Goal: Book appointment/travel/reservation

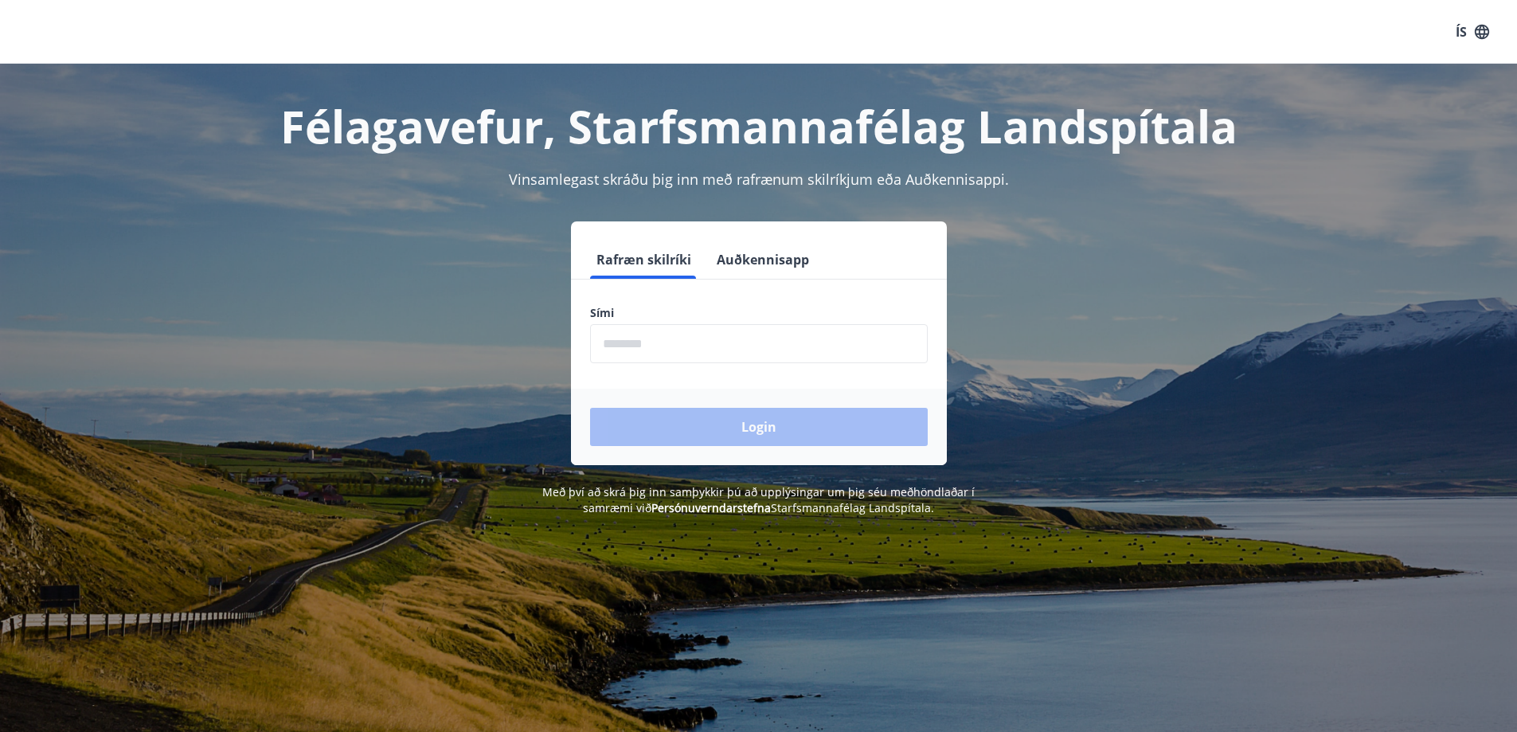
click at [671, 342] on input "phone" at bounding box center [759, 343] width 338 height 39
type input "********"
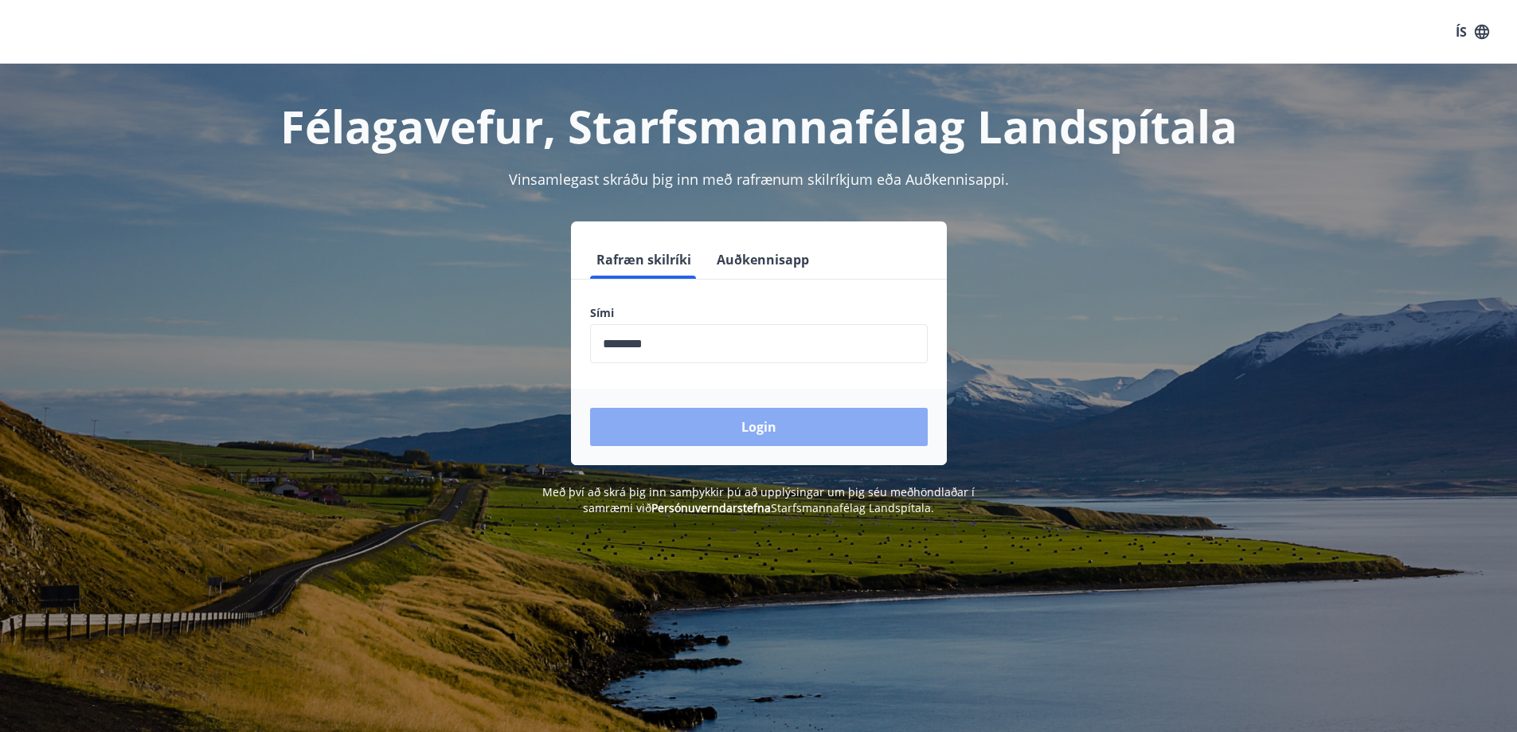
click at [775, 428] on button "Login" at bounding box center [759, 427] width 338 height 38
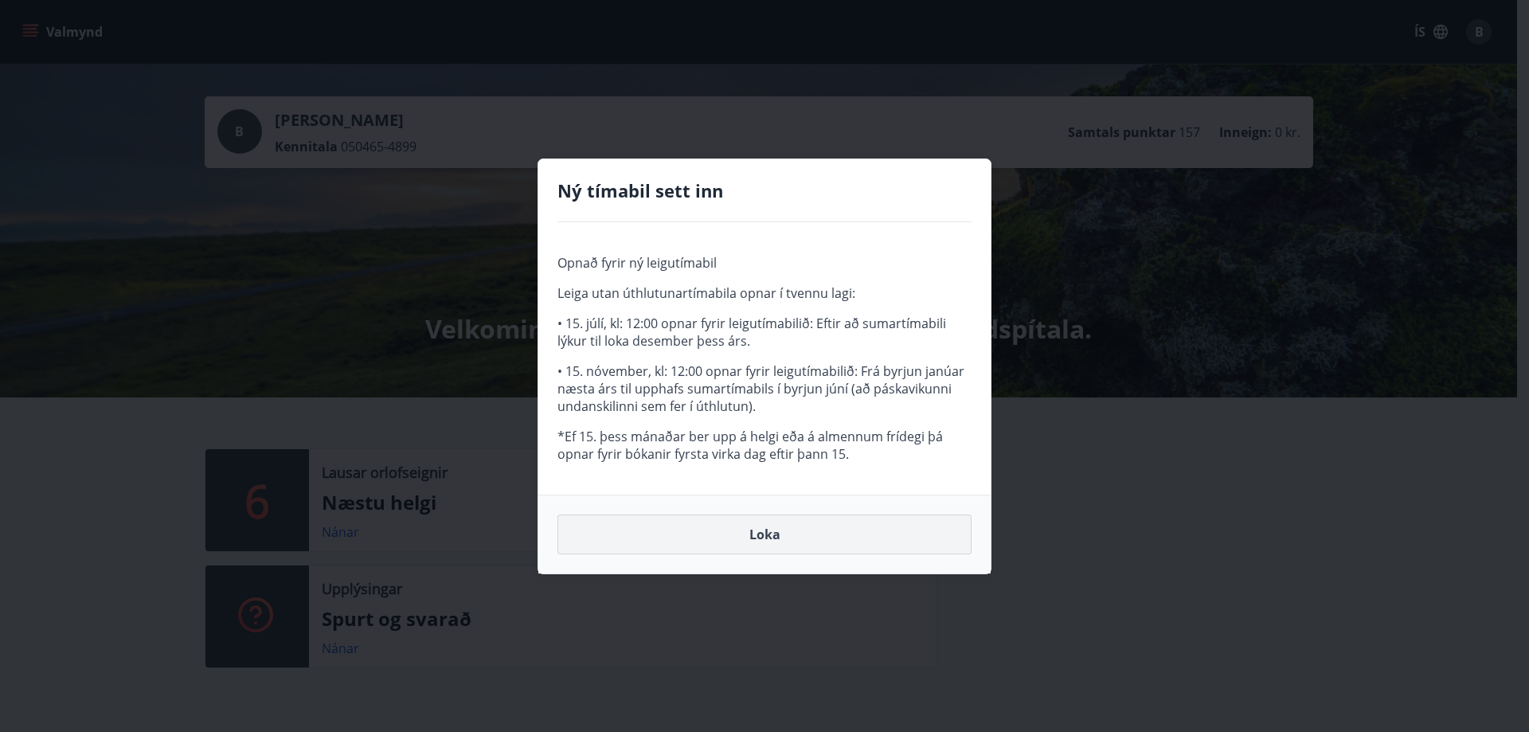
click at [768, 532] on button "Loka" at bounding box center [764, 534] width 414 height 40
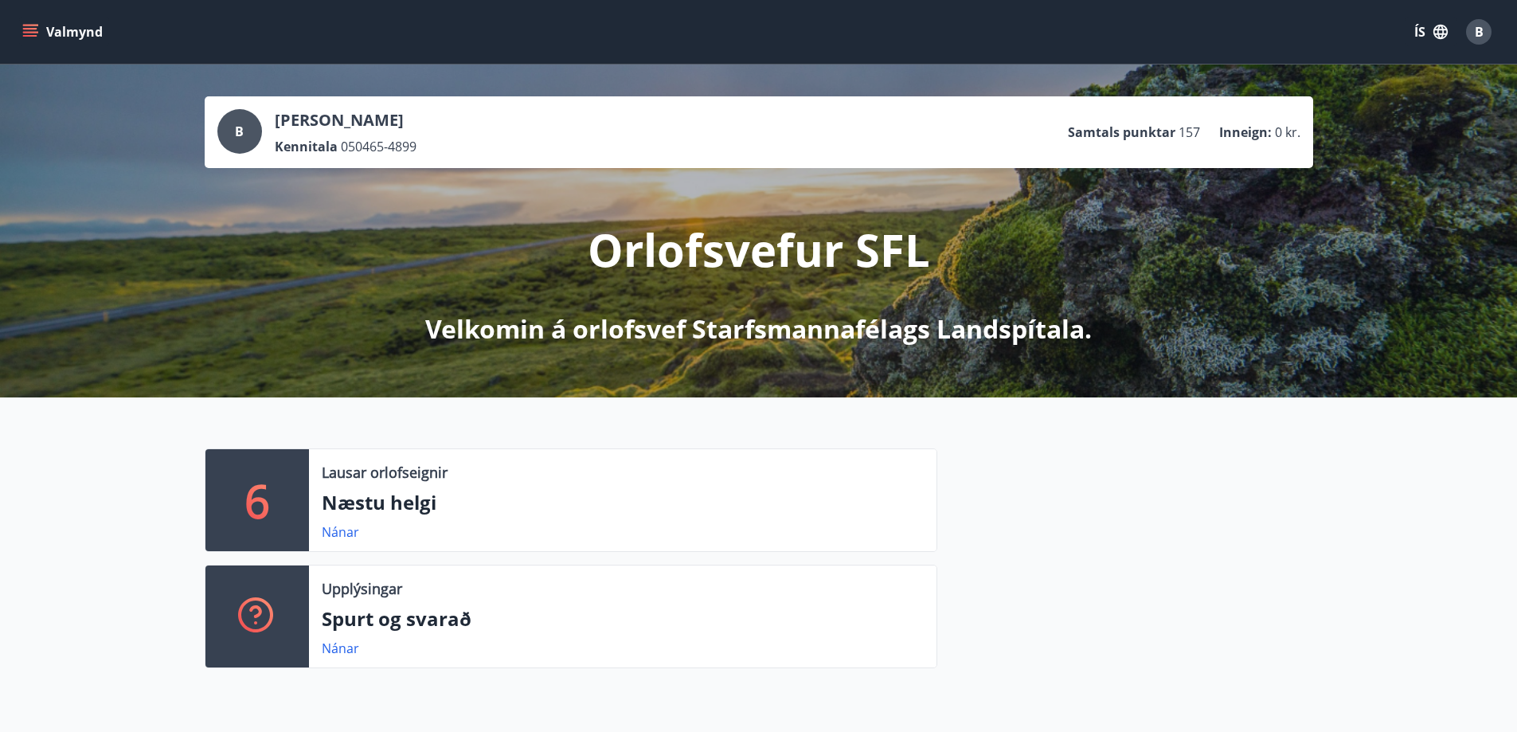
click at [254, 494] on p "6" at bounding box center [256, 500] width 25 height 61
click at [346, 531] on link "Nánar" at bounding box center [340, 532] width 37 height 18
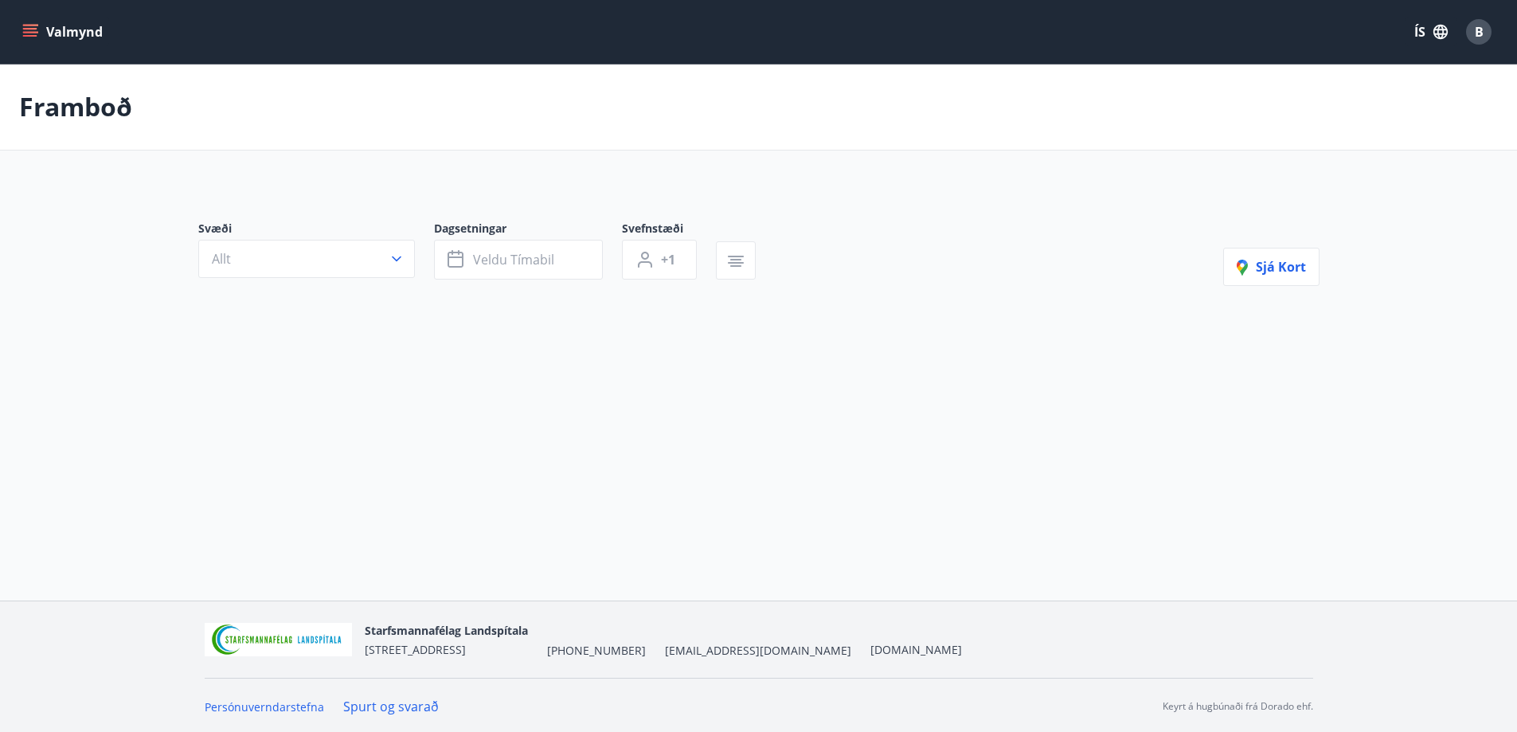
type input "*"
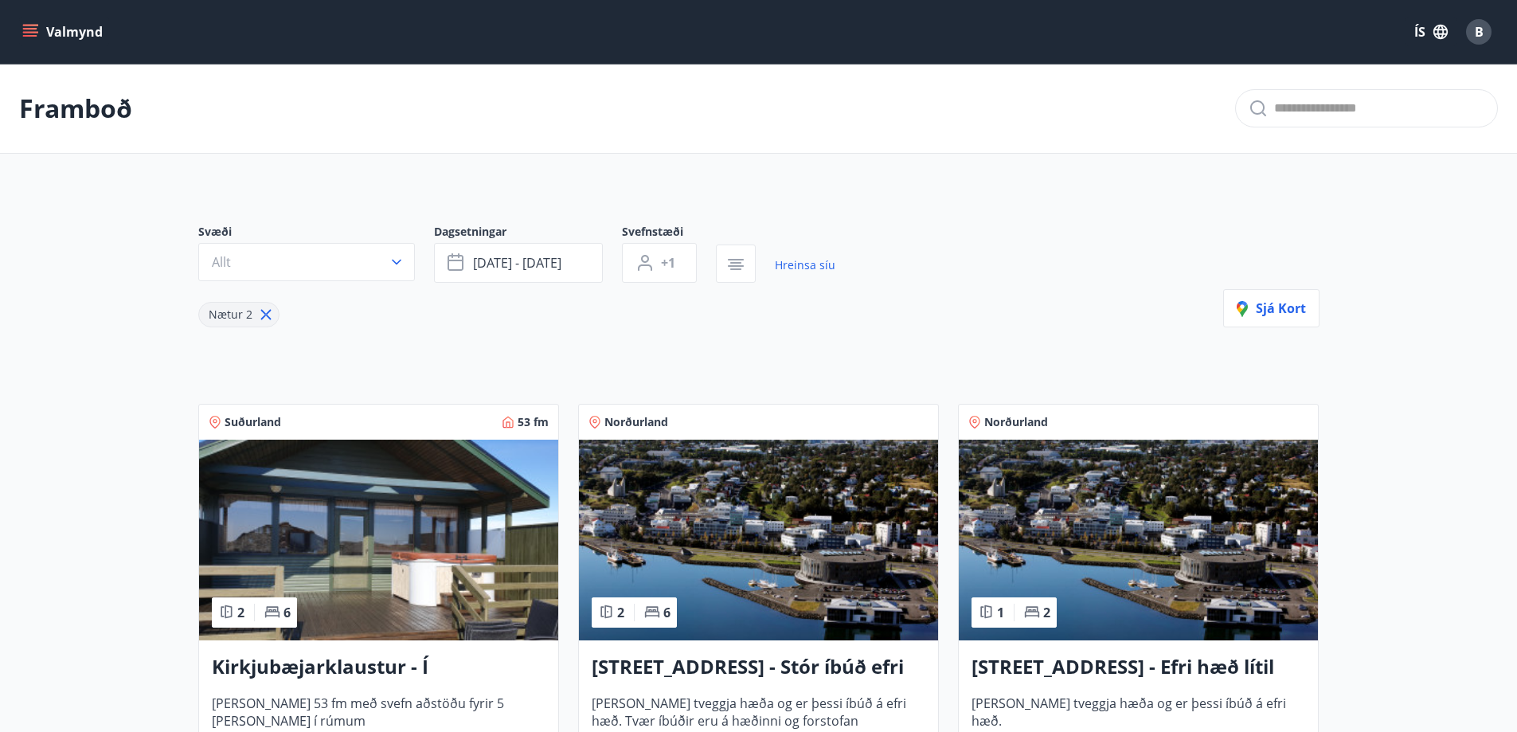
click at [32, 30] on icon "menu" at bounding box center [30, 32] width 16 height 16
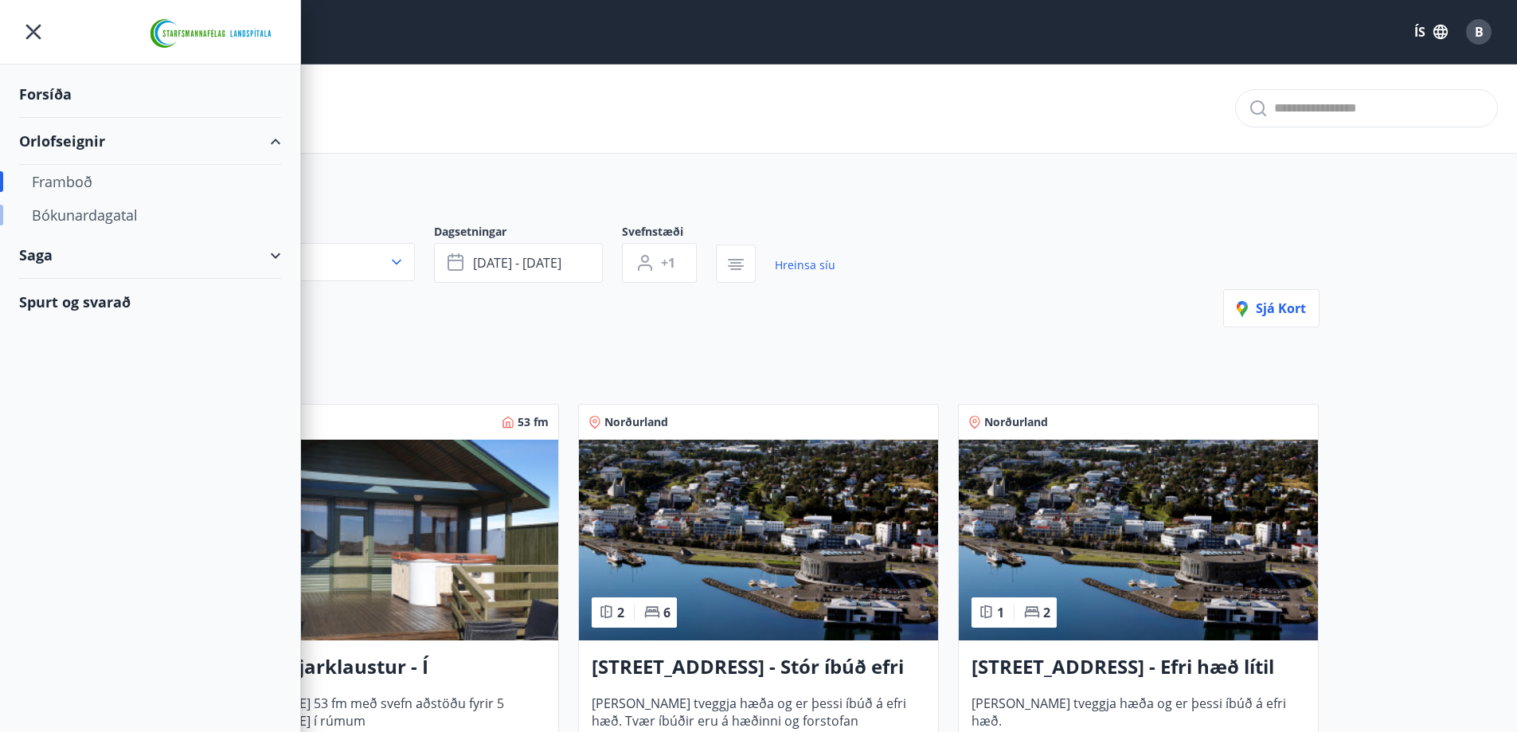
click at [68, 217] on div "Bókunardagatal" at bounding box center [150, 214] width 236 height 33
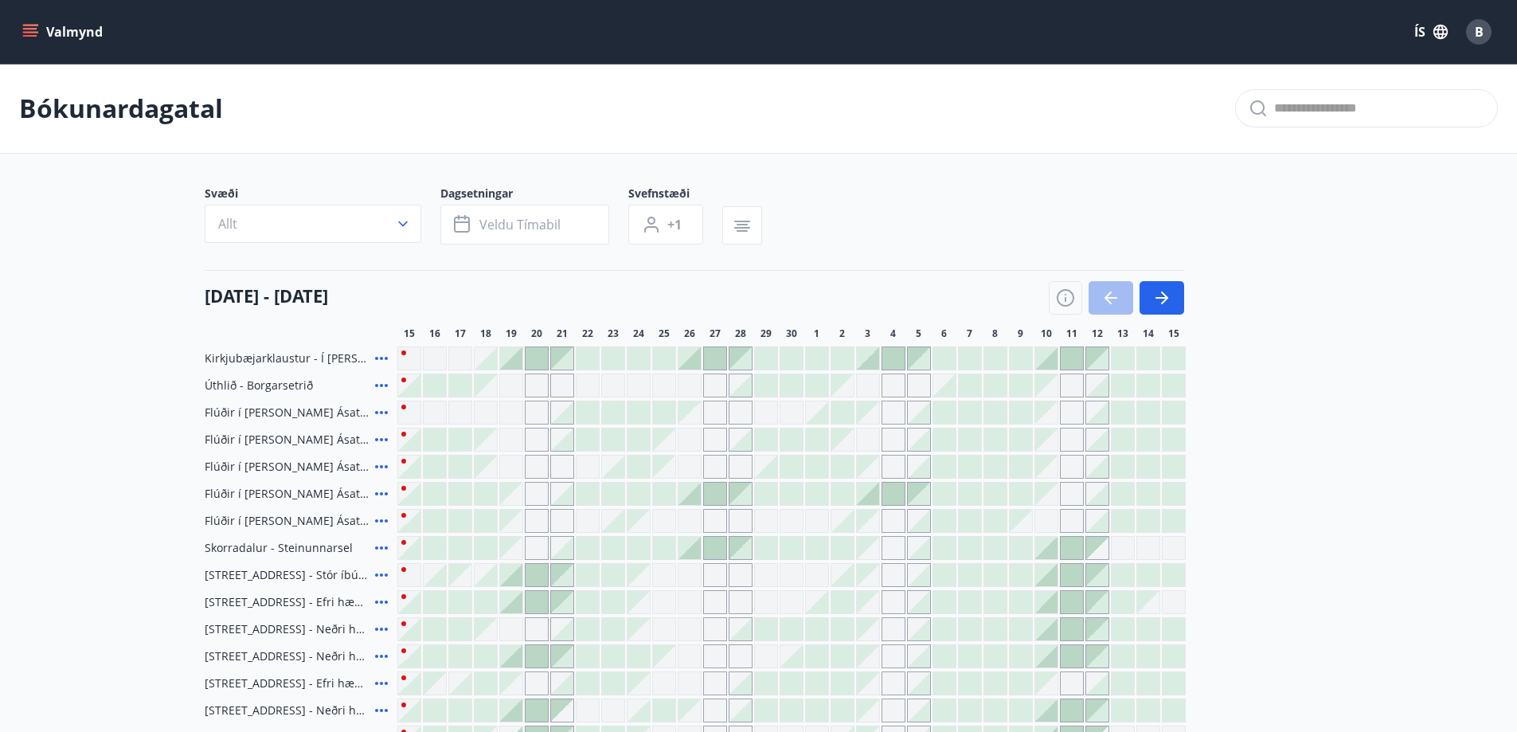
click at [509, 387] on div "Gráir dagar eru ekki bókanlegir" at bounding box center [511, 385] width 24 height 24
click at [707, 295] on div "[DATE] - [DATE]" at bounding box center [694, 292] width 979 height 45
